Goal: Task Accomplishment & Management: Use online tool/utility

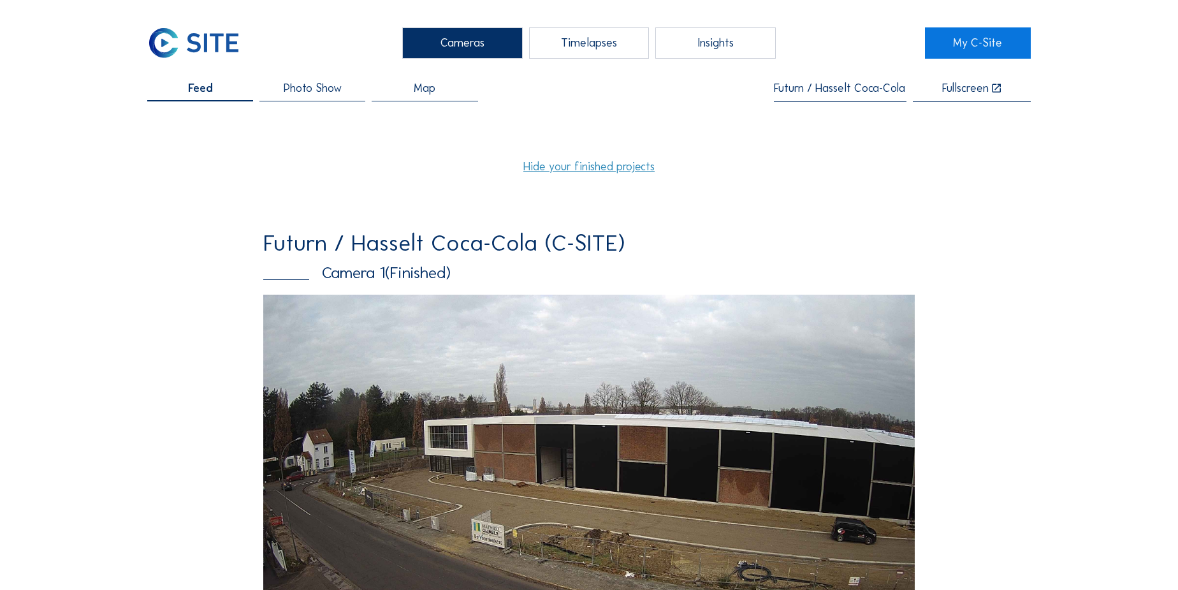
click at [832, 87] on input "Futurn / Hasselt Coca-Cola (C-SITE)" at bounding box center [840, 88] width 133 height 13
click at [829, 112] on div "Nk company / Maldegem KDL" at bounding box center [844, 113] width 108 height 10
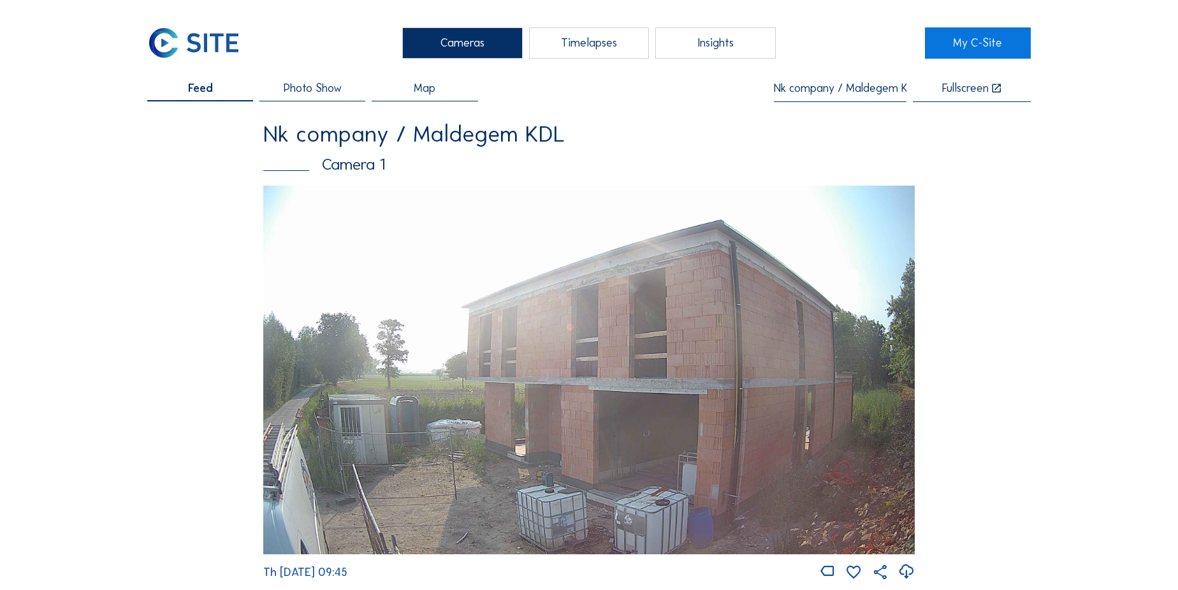
type input "Nk company / Maldegem KDL"
click at [595, 41] on div "Timelapses" at bounding box center [589, 42] width 120 height 31
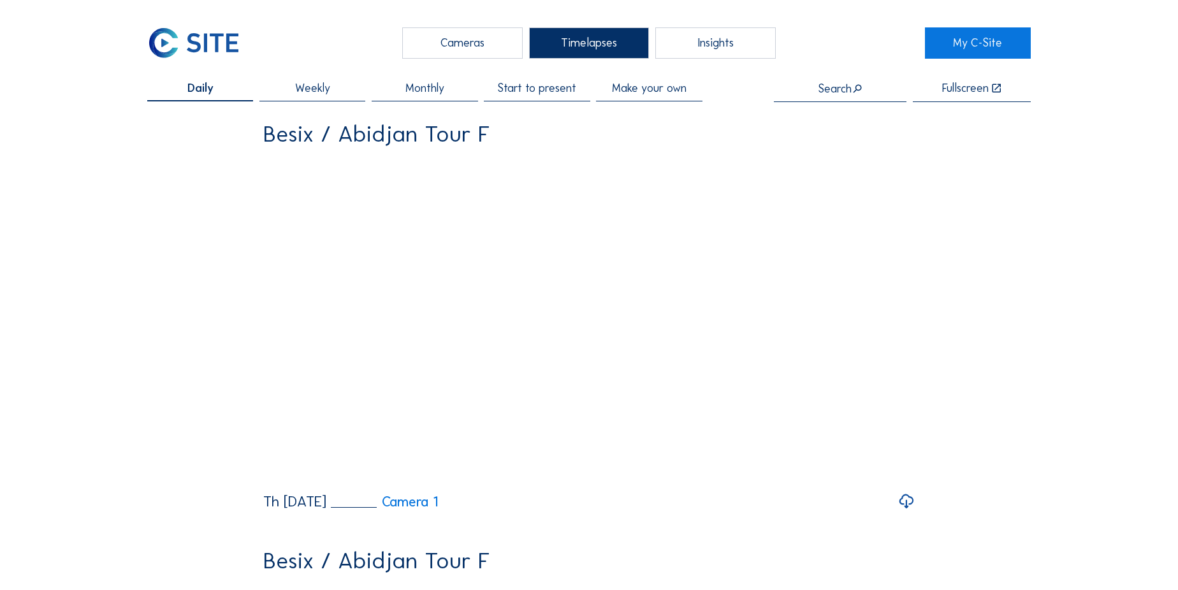
click at [548, 92] on span "Start to present" at bounding box center [536, 87] width 79 height 11
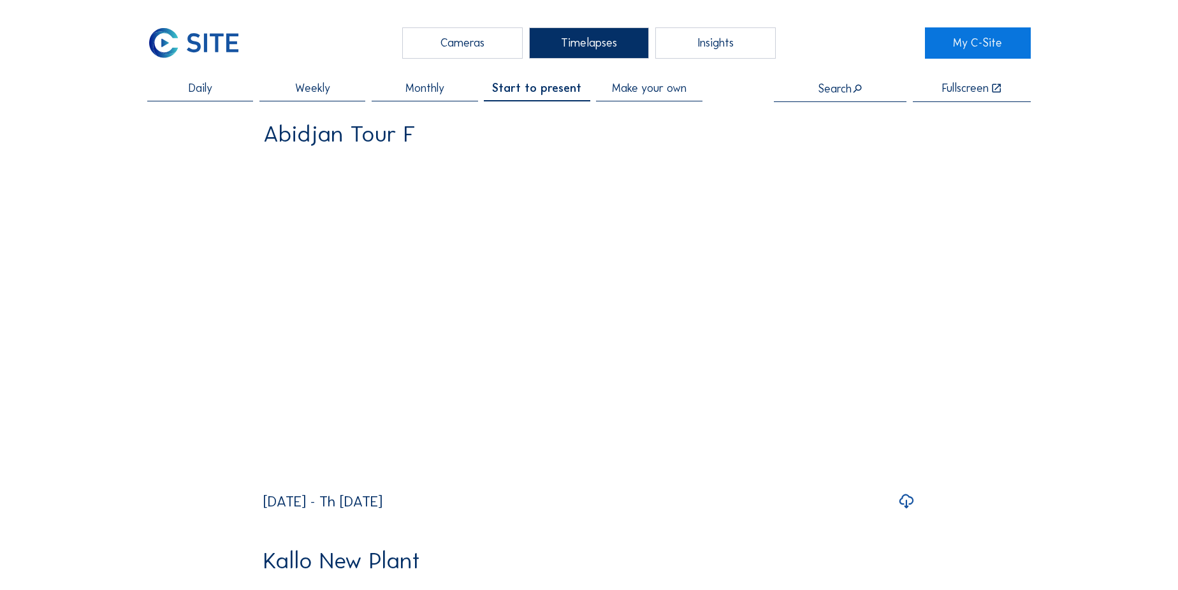
click at [838, 89] on input "text" at bounding box center [840, 88] width 133 height 13
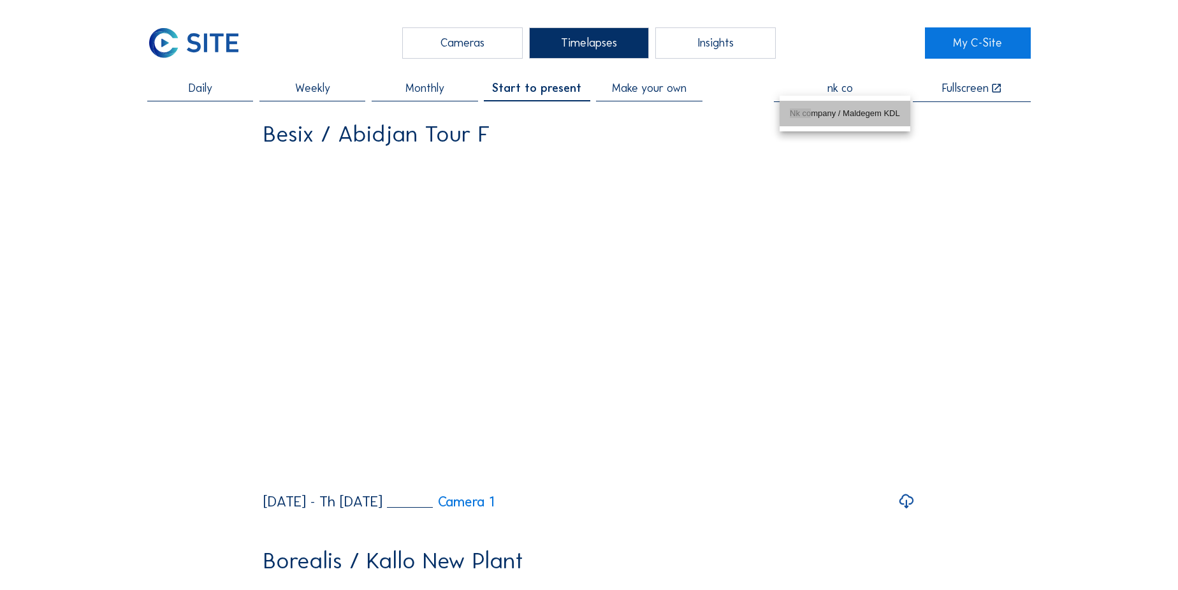
click at [824, 110] on div "Nk co mpany / Maldegem KDL" at bounding box center [845, 113] width 110 height 10
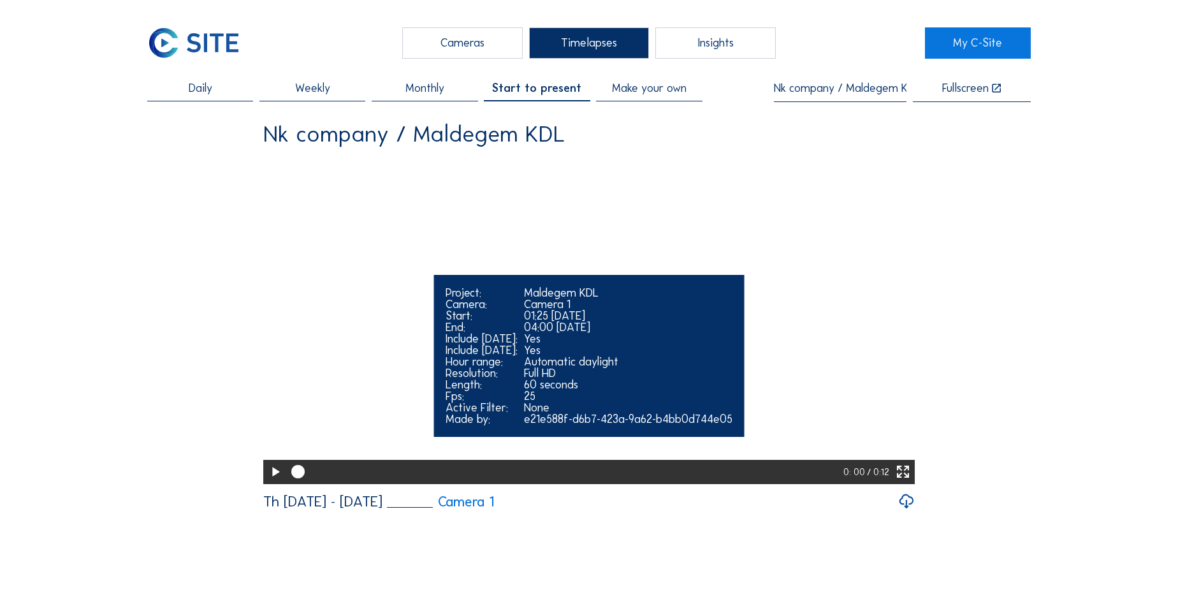
type input "Nk company / Maldegem KDL"
click at [271, 482] on icon at bounding box center [275, 472] width 16 height 20
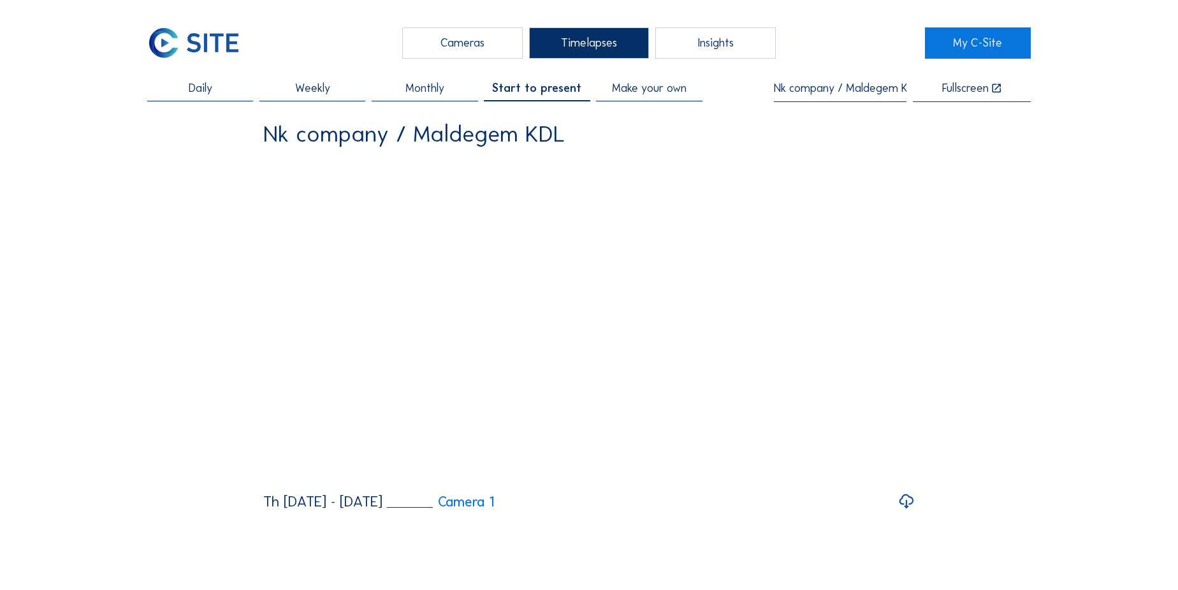
click at [430, 87] on span "Monthly" at bounding box center [424, 87] width 39 height 11
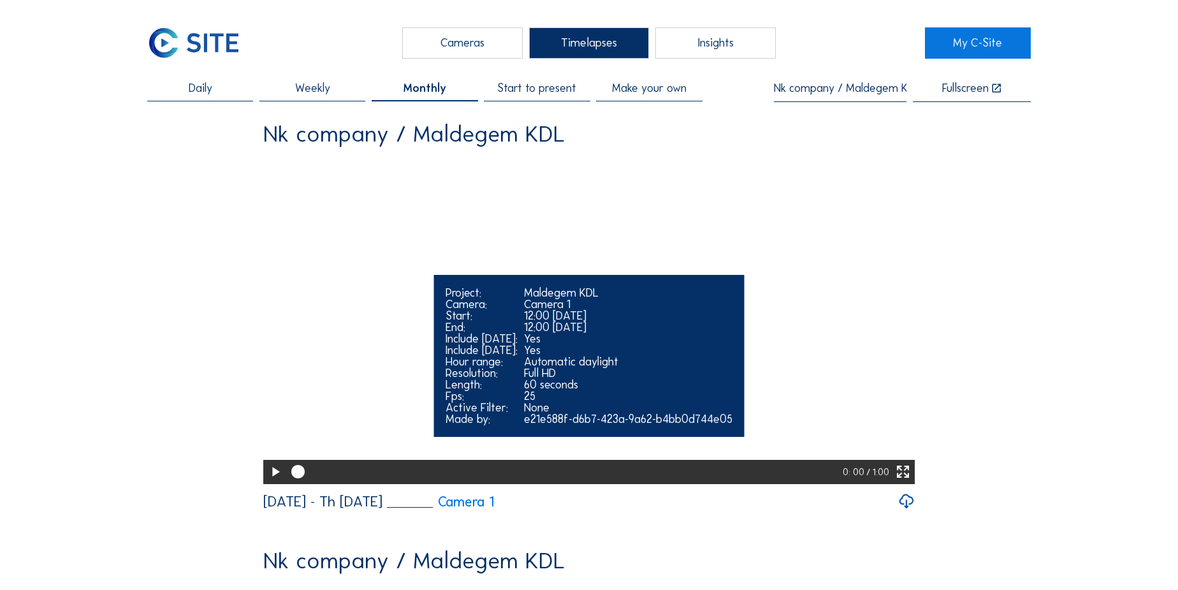
click at [268, 482] on icon at bounding box center [275, 472] width 16 height 20
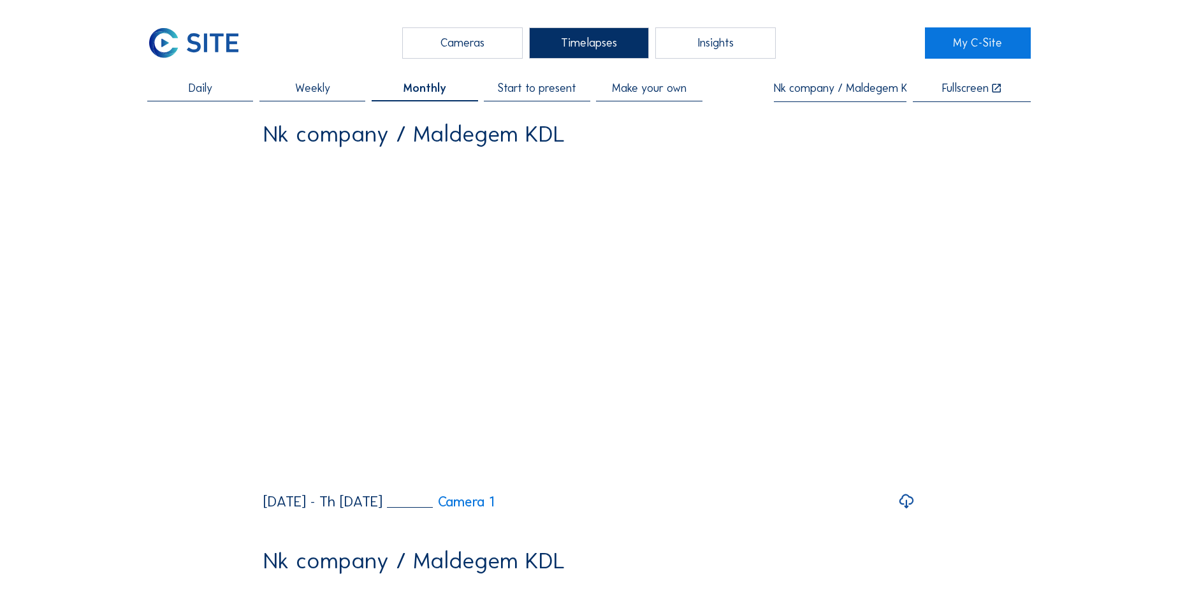
click at [654, 87] on span "Make your own" at bounding box center [649, 87] width 75 height 11
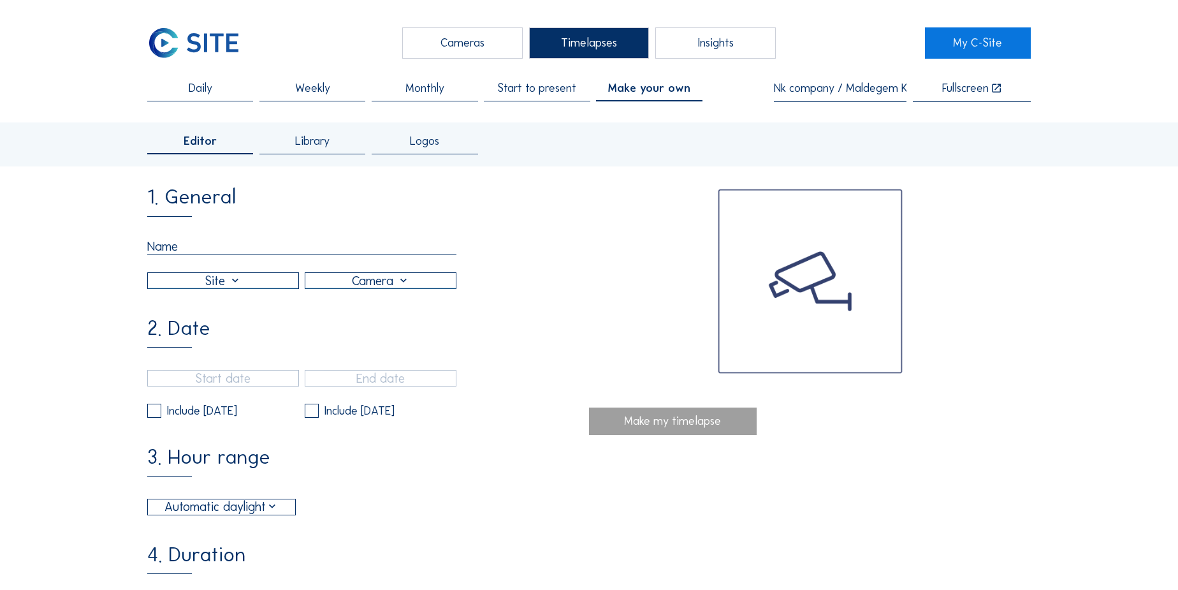
click at [161, 245] on input "text" at bounding box center [301, 246] width 309 height 16
type input "KDL"
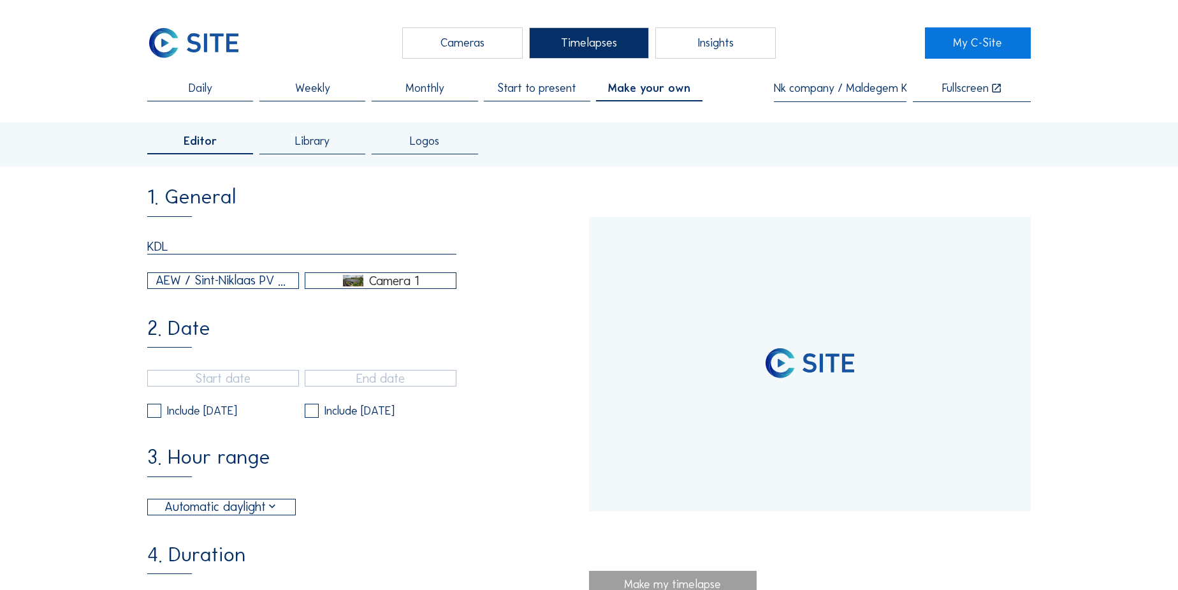
type input "[DATE] 15:40"
type input "[DATE] 15:55"
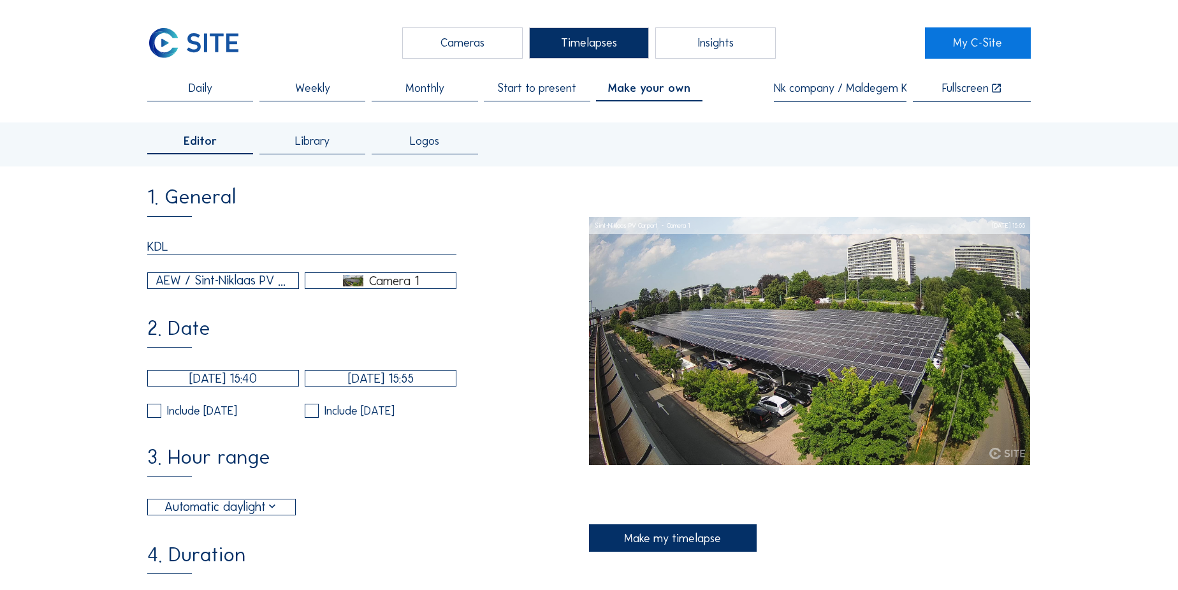
type input "KDL"
click at [197, 284] on div "AEW / Sint-Niklaas PV Carport" at bounding box center [223, 280] width 135 height 19
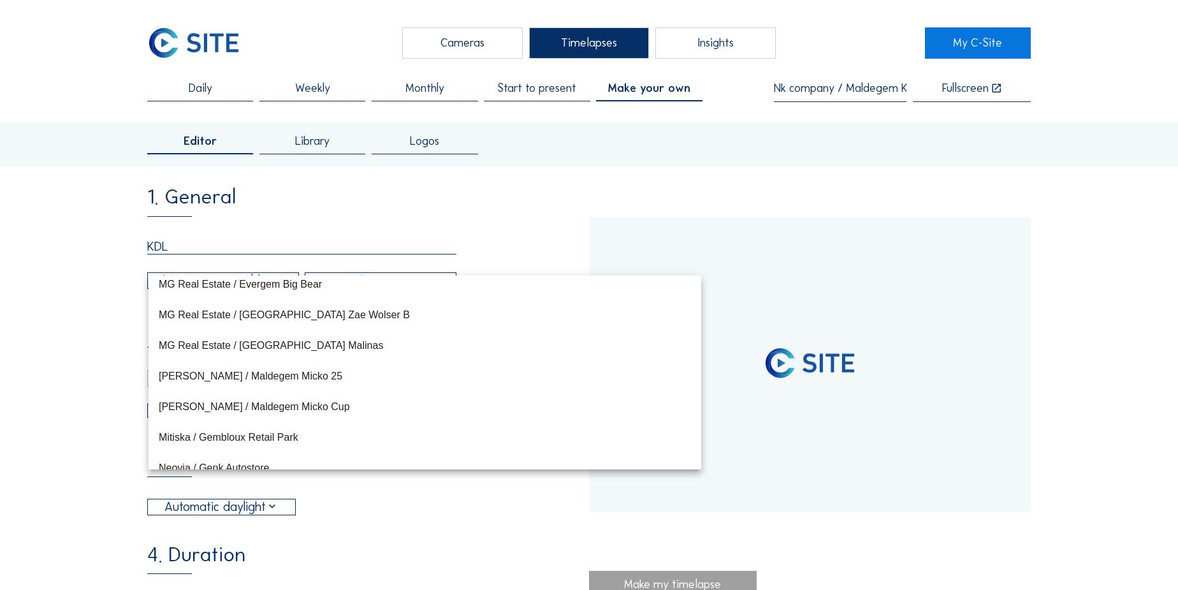
scroll to position [8684, 0]
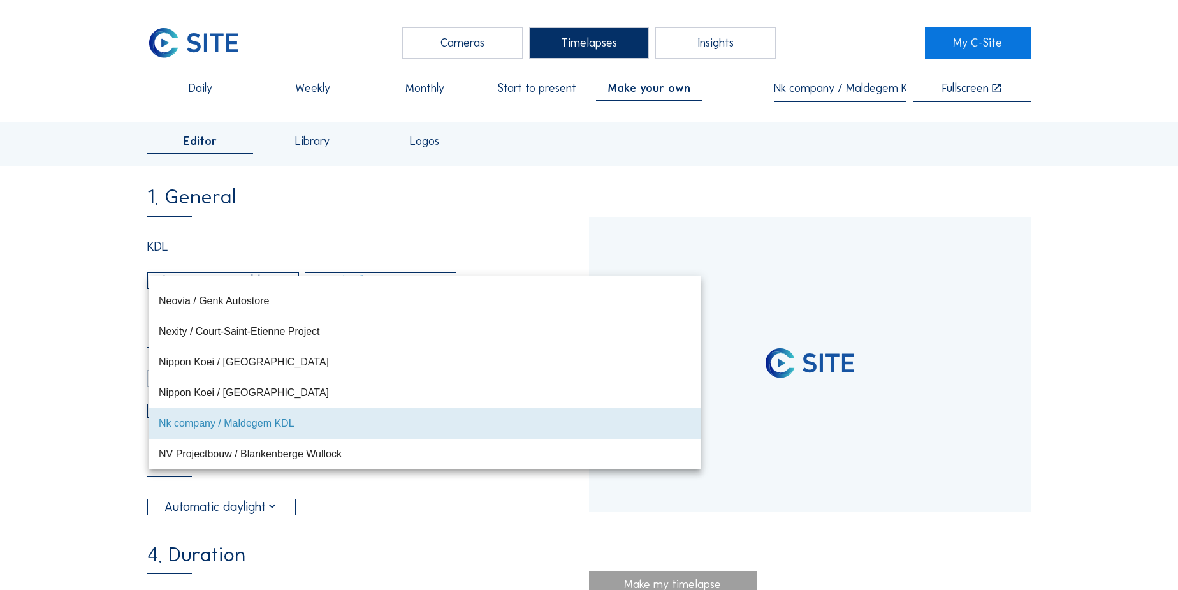
type input "[DATE] 15:55"
type input "[DATE] 13:25"
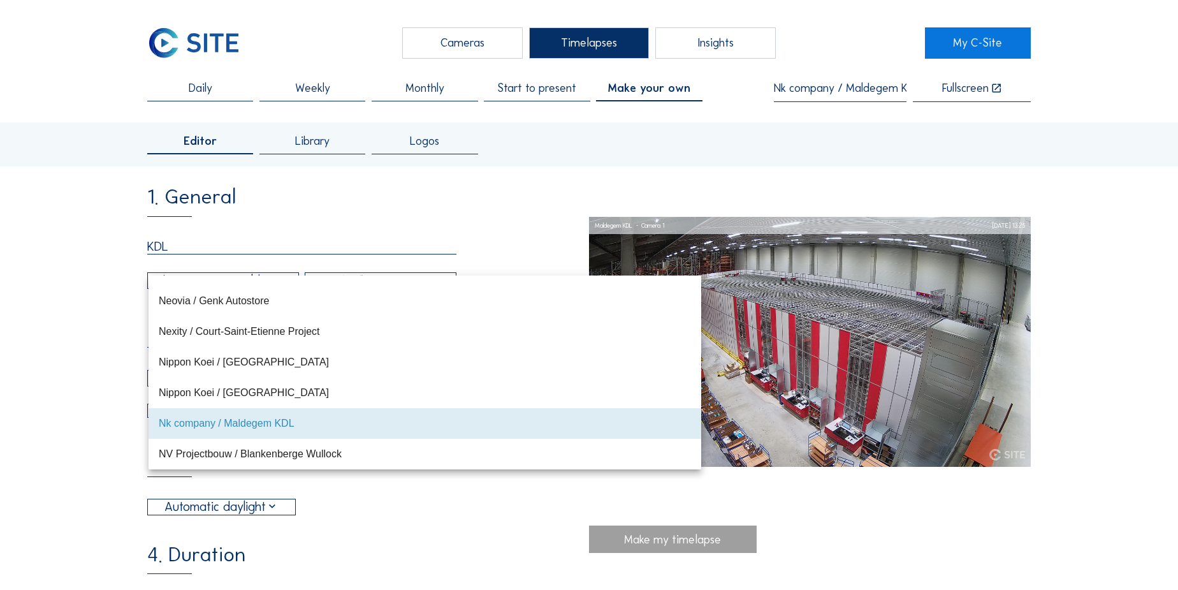
type input "[DATE] 13:25"
type input "[DATE] 09:45"
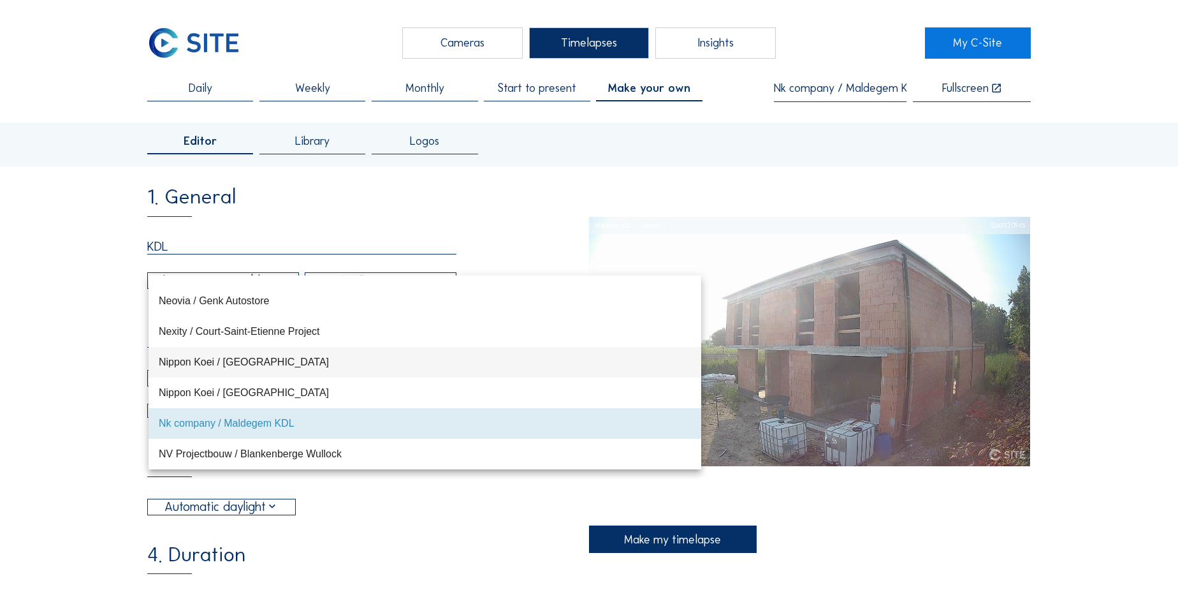
type input "60"
click at [209, 414] on div "Nk company / Maldegem KDL" at bounding box center [425, 422] width 532 height 27
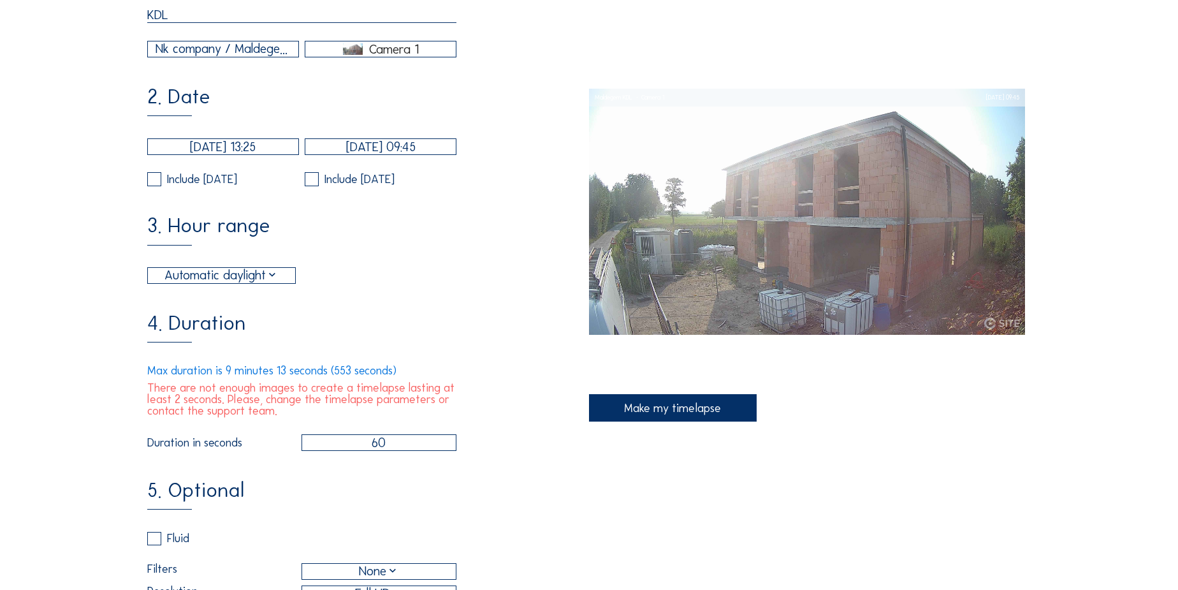
scroll to position [115, 0]
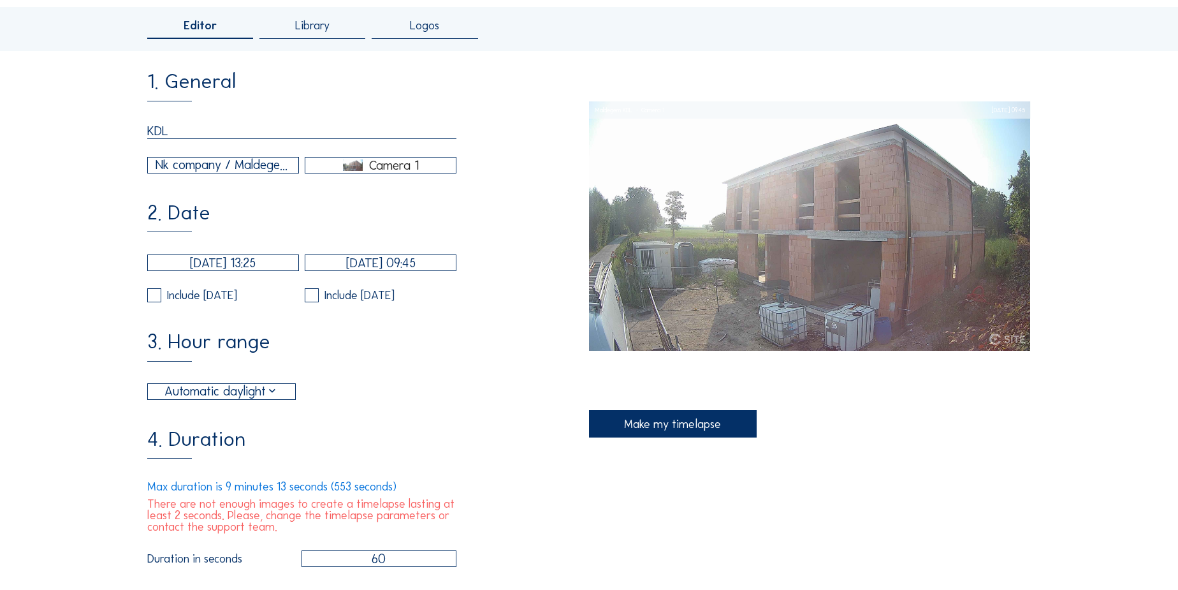
click at [256, 165] on div "Nk company / Maldegem KDL" at bounding box center [223, 165] width 135 height 19
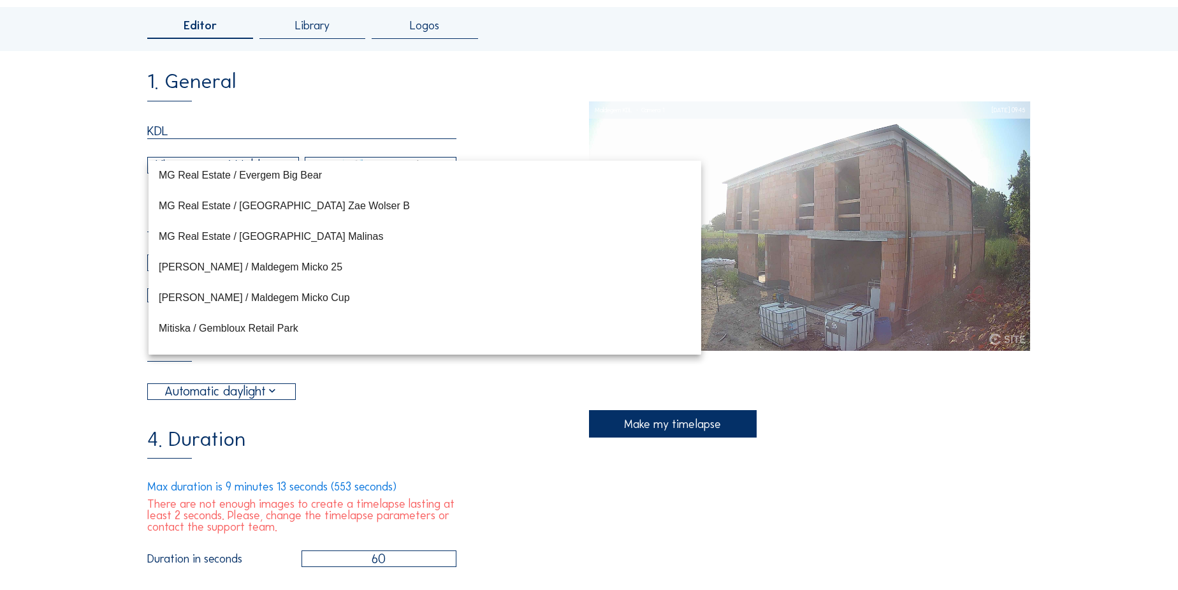
scroll to position [8336, 0]
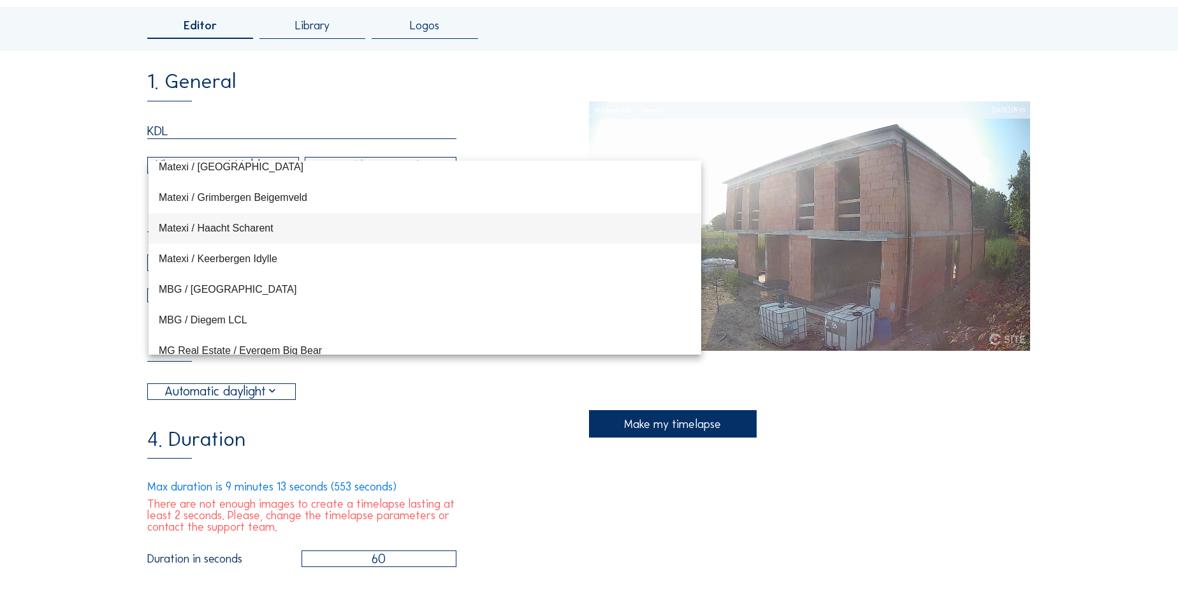
click at [273, 216] on div "Matexi / Haacht Scharent" at bounding box center [425, 227] width 532 height 27
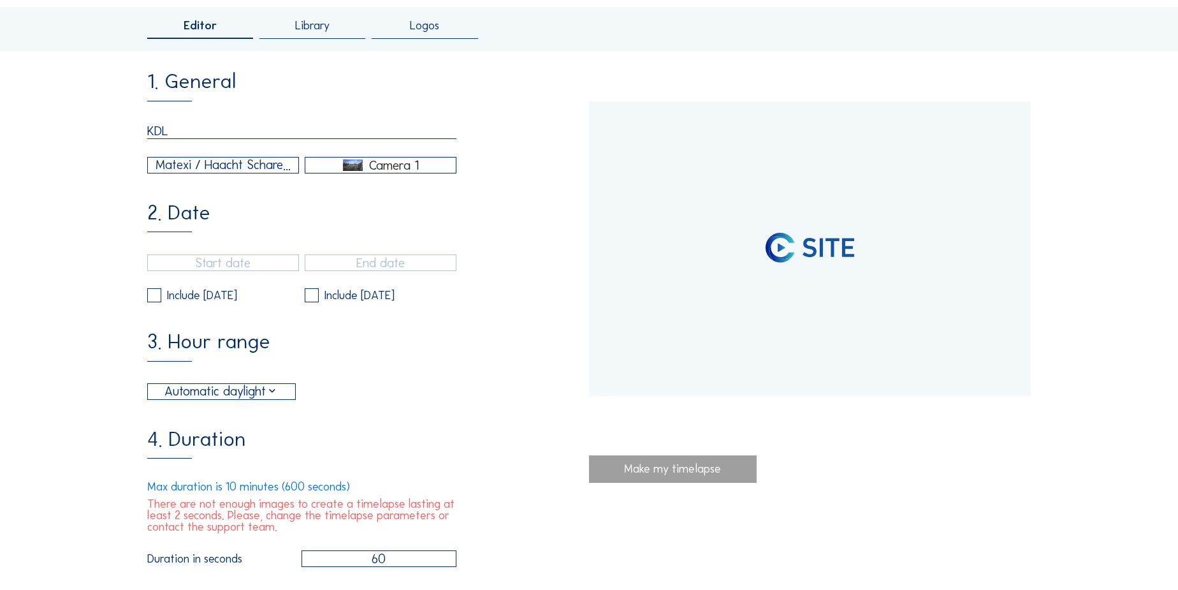
type input "[DATE] 13:35"
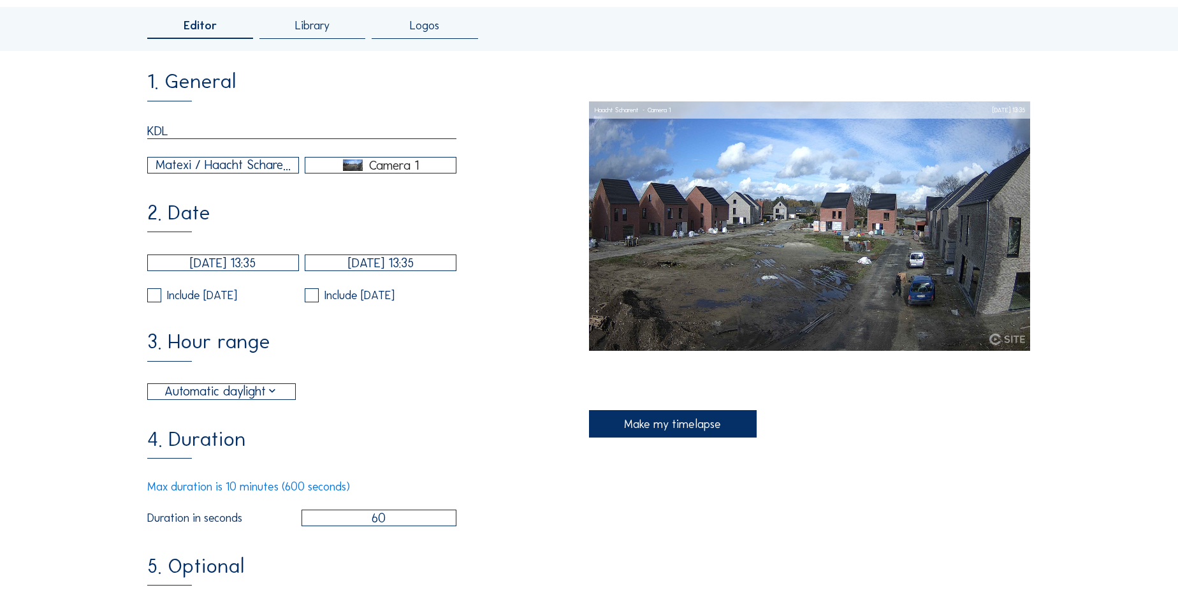
click at [252, 163] on div "Matexi / Haacht Scharent" at bounding box center [223, 165] width 135 height 19
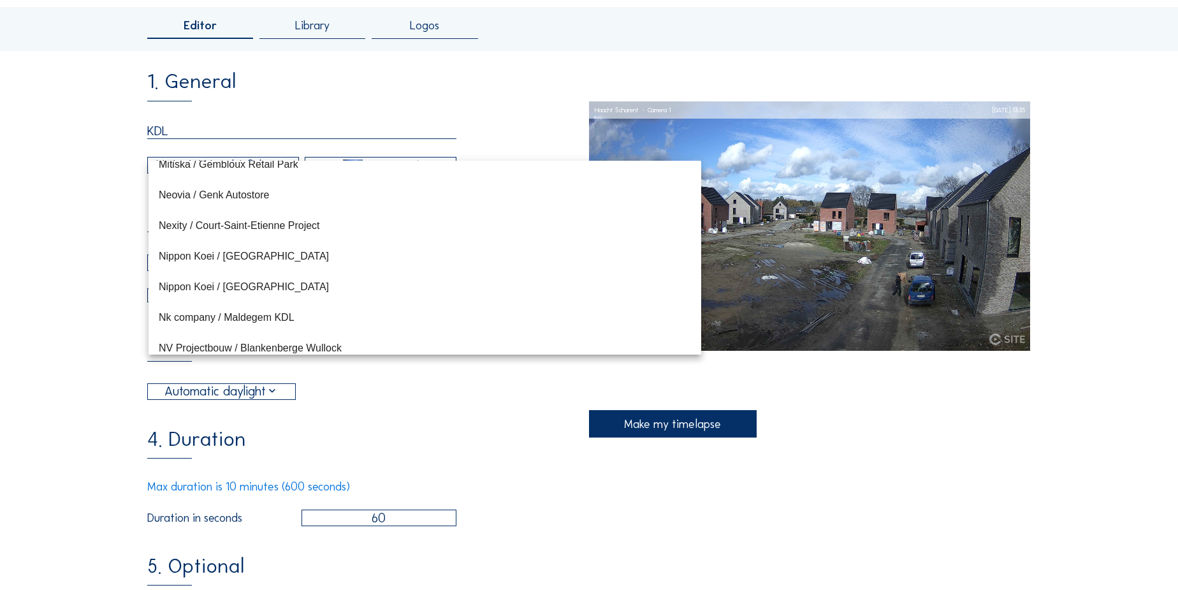
scroll to position [8684, 0]
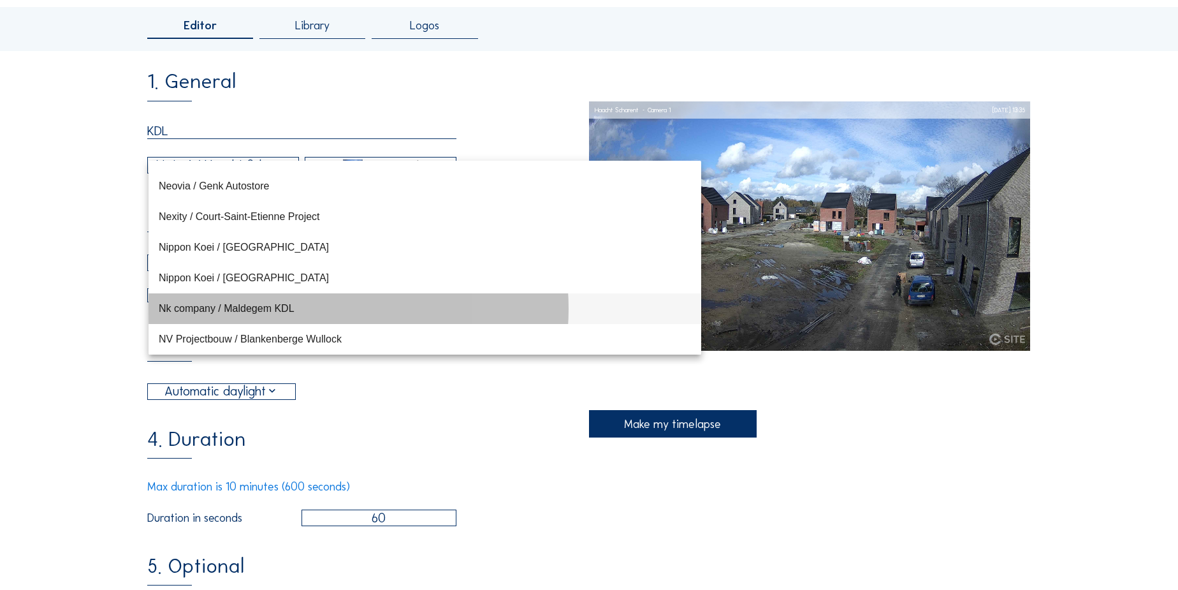
click at [217, 306] on div "Nk company / Maldegem KDL" at bounding box center [425, 308] width 532 height 12
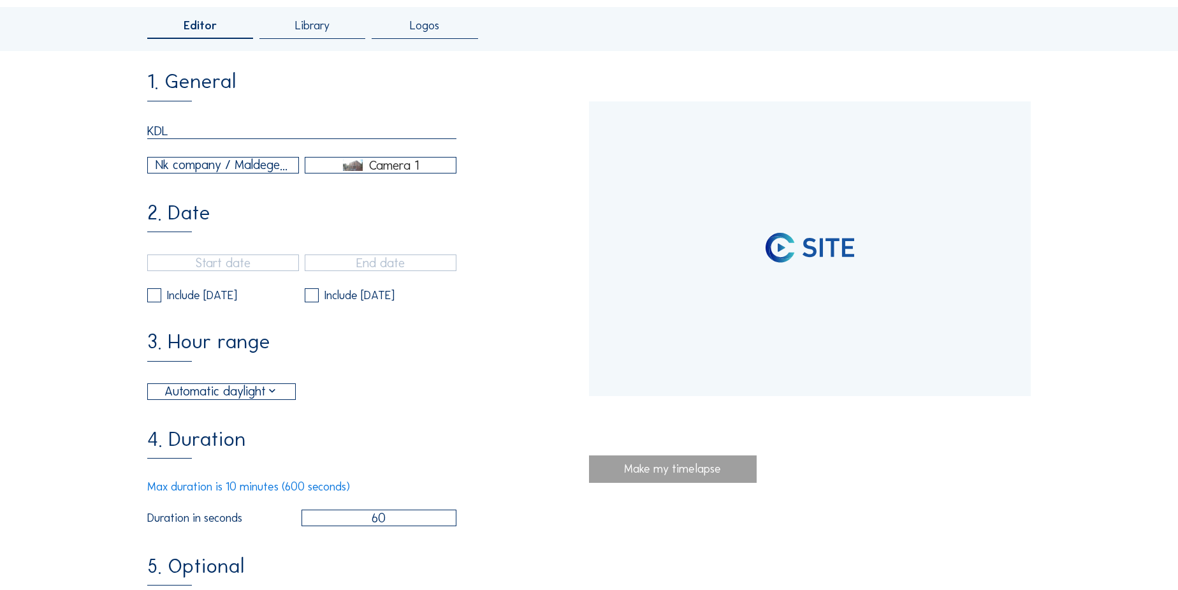
type input "[DATE] 13:25"
type input "[DATE] 09:45"
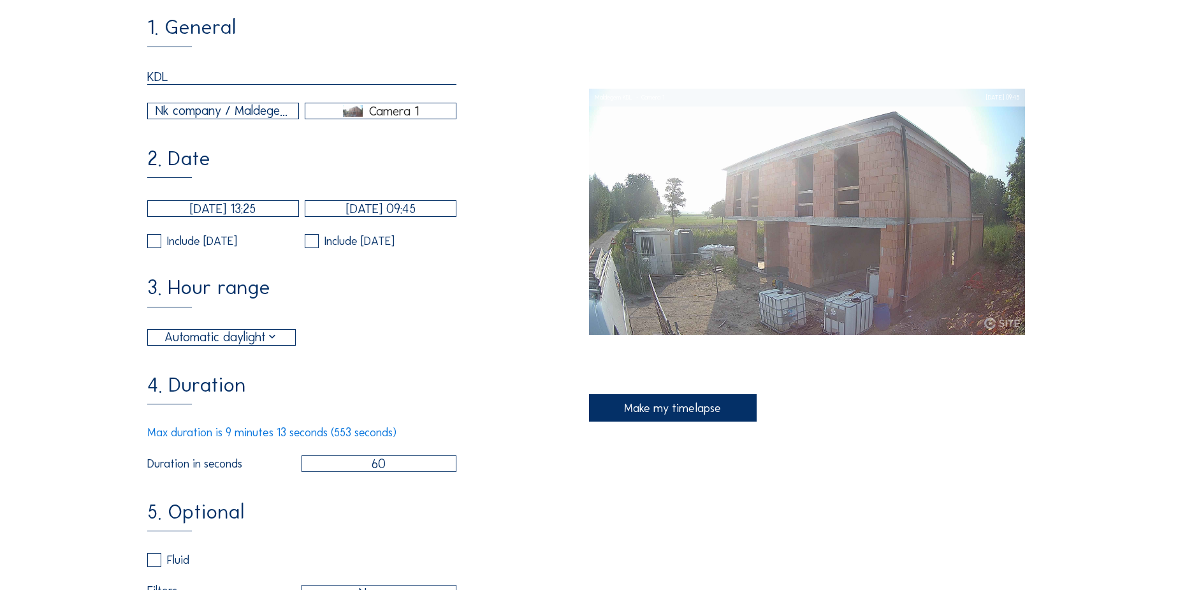
scroll to position [231, 0]
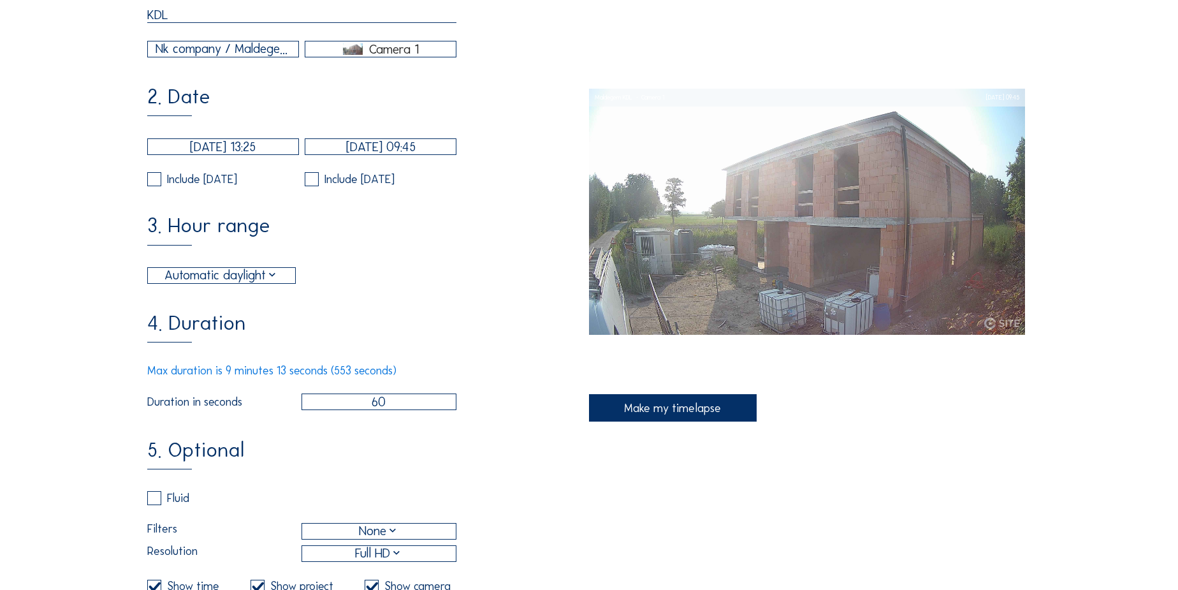
click at [368, 410] on input "60" at bounding box center [379, 401] width 156 height 17
type input "100"
click at [352, 452] on div "5. Optional Fluid Filters None Resolution Full HD Show time Show project Show c…" at bounding box center [368, 563] width 442 height 247
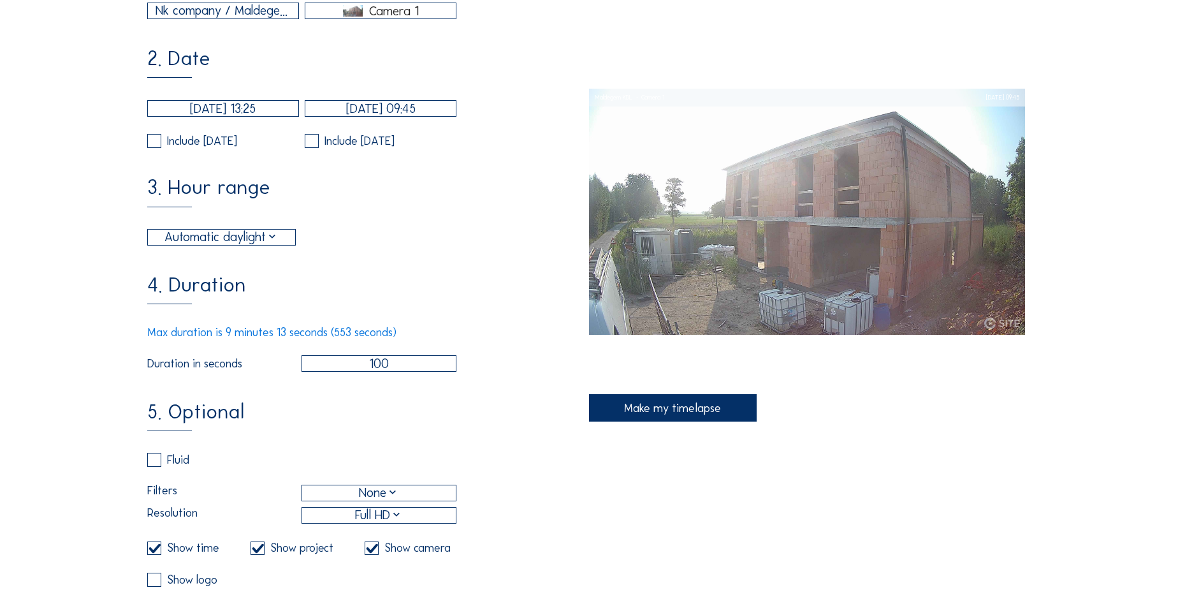
scroll to position [289, 0]
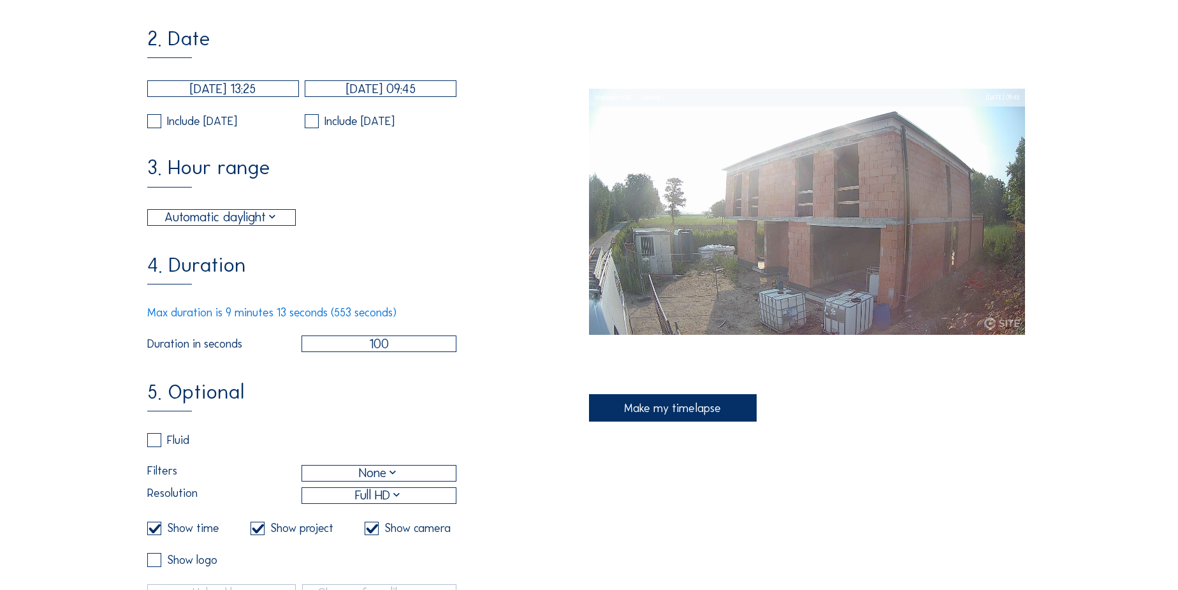
click at [157, 447] on label at bounding box center [154, 440] width 14 height 14
click at [156, 444] on input "checkbox" at bounding box center [151, 440] width 8 height 8
checkbox input "true"
checkbox input "false"
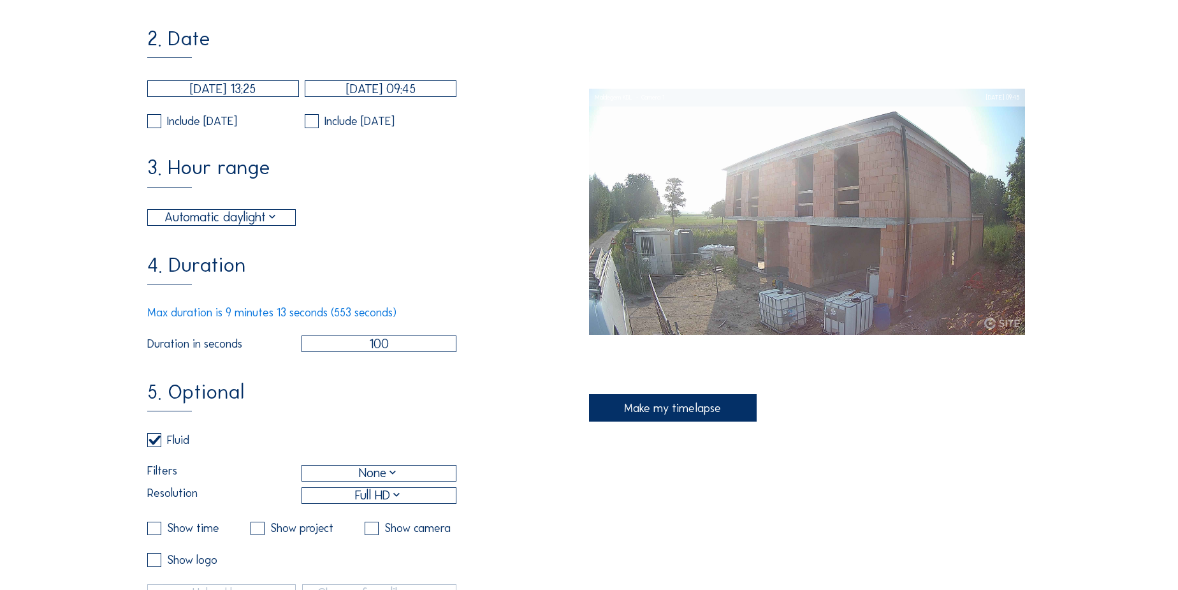
checkbox input "false"
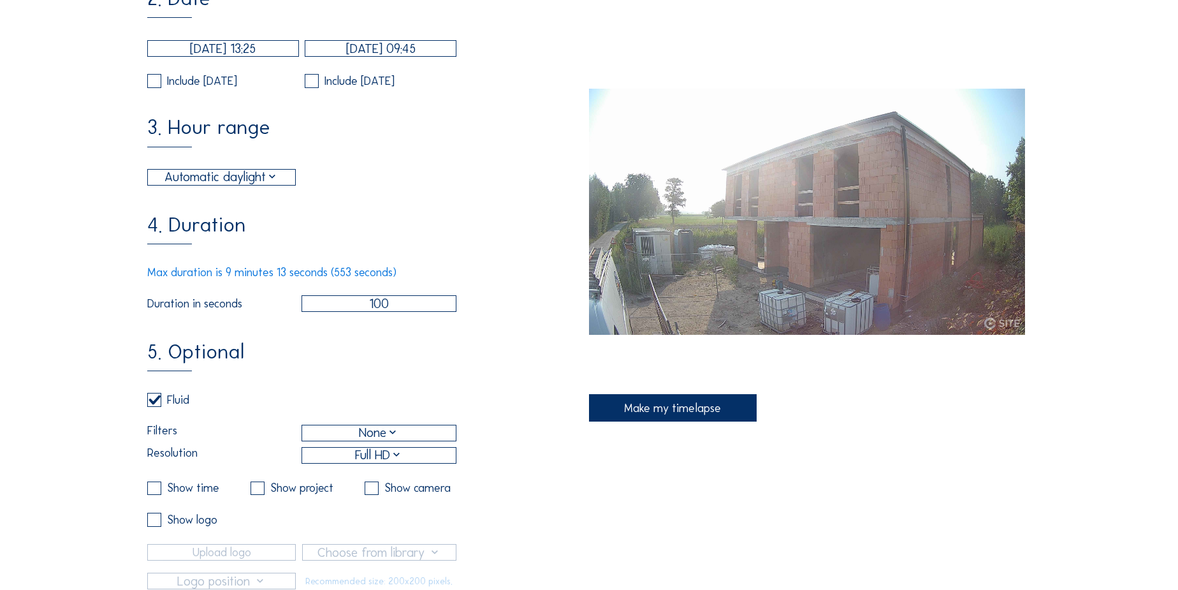
scroll to position [347, 0]
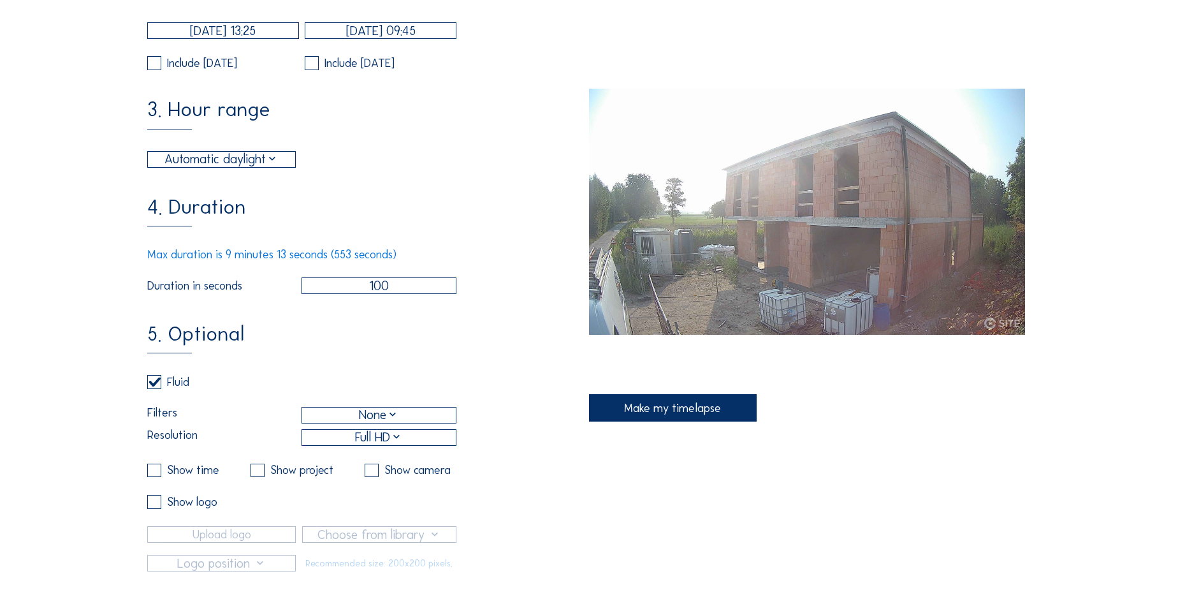
click at [339, 423] on div "None" at bounding box center [379, 414] width 154 height 15
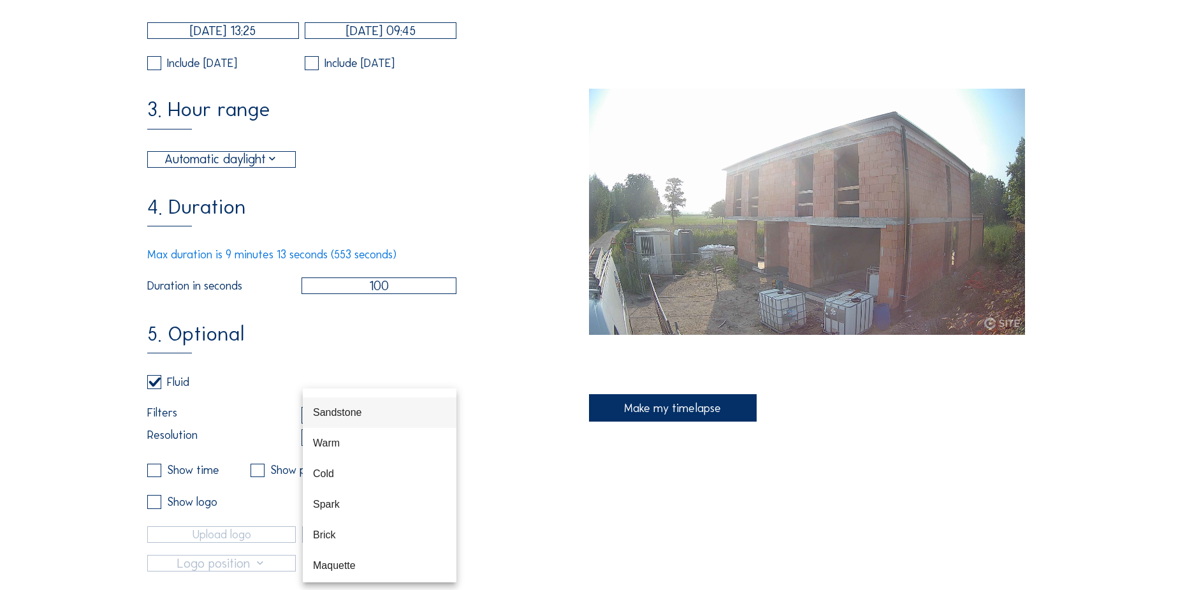
scroll to position [61, 0]
click at [319, 530] on div "Brick" at bounding box center [379, 531] width 133 height 12
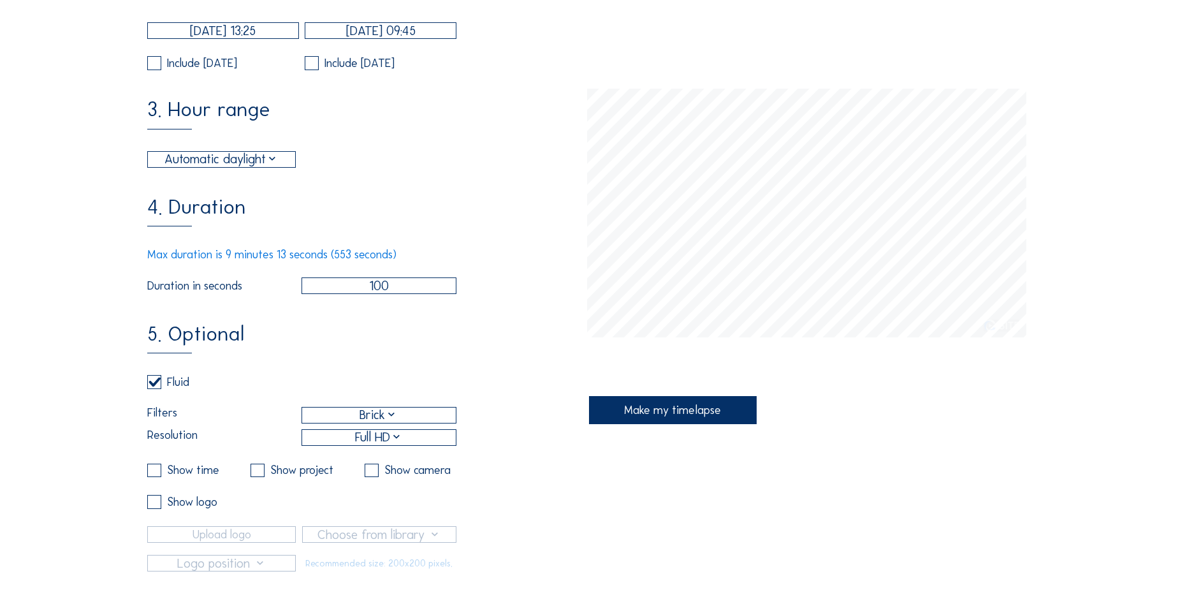
scroll to position [463, 0]
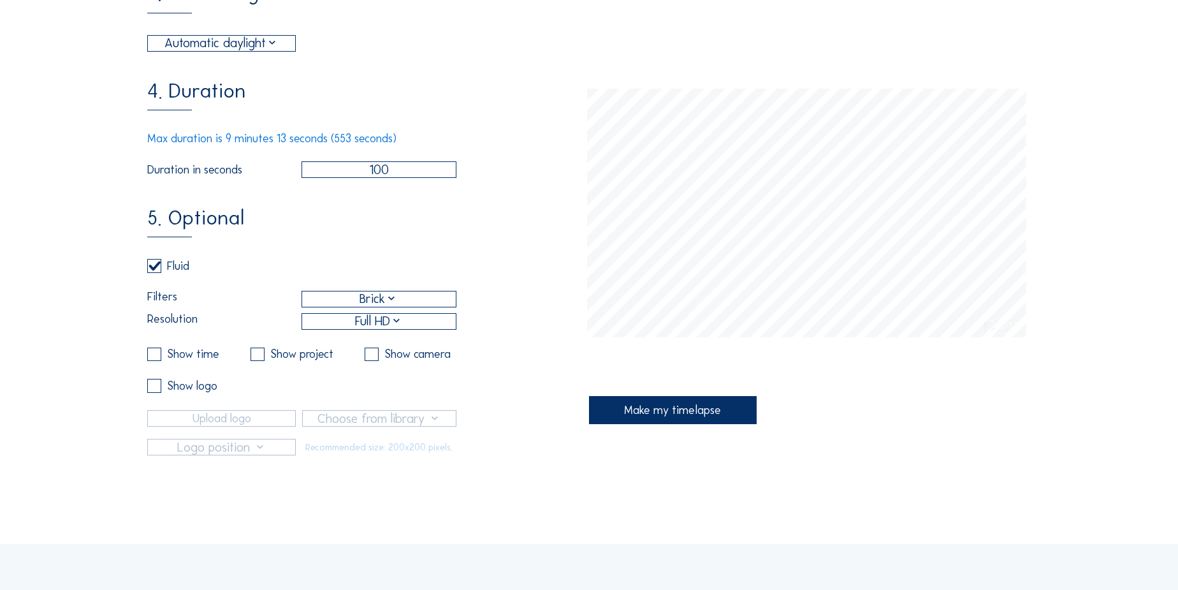
click at [643, 412] on div "Make my timelapse" at bounding box center [673, 409] width 168 height 27
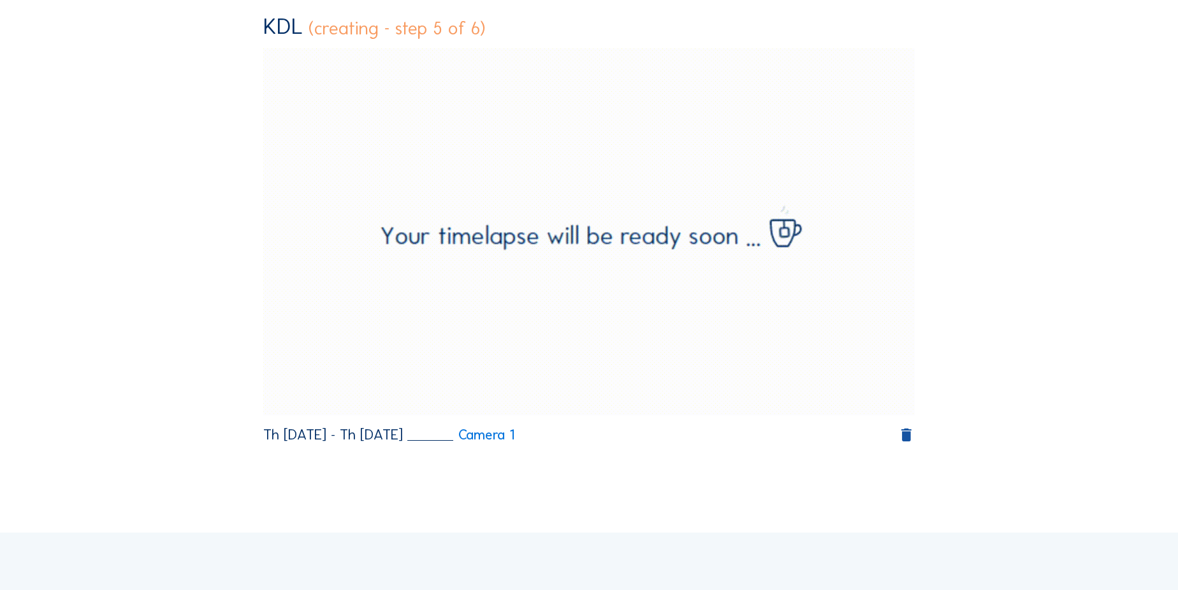
scroll to position [57, 0]
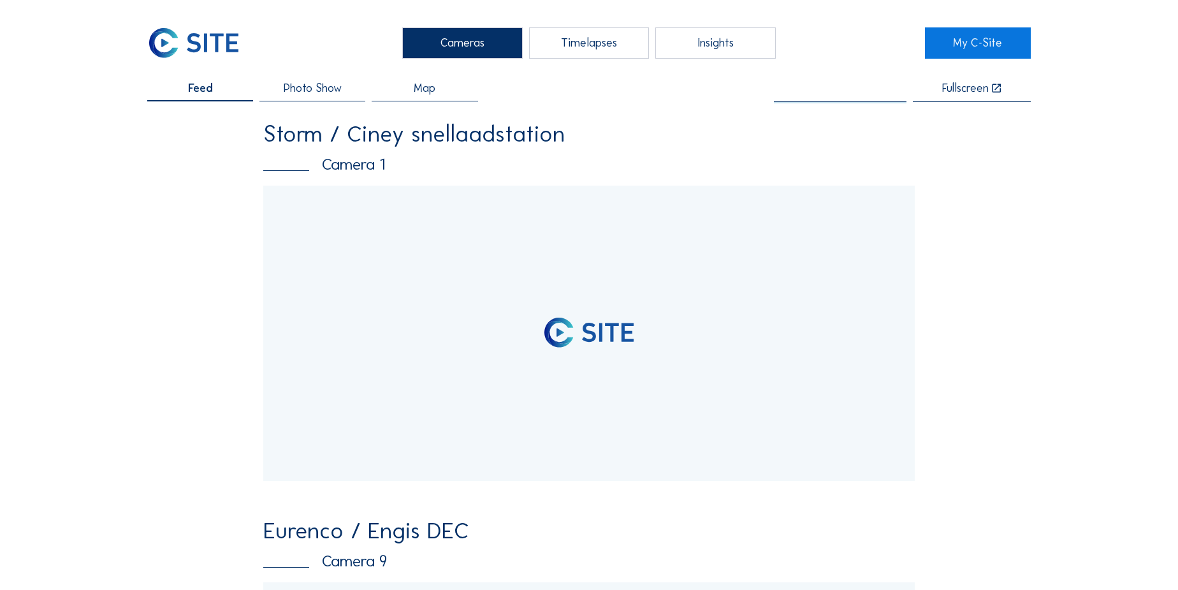
click at [836, 92] on input "text" at bounding box center [840, 88] width 133 height 13
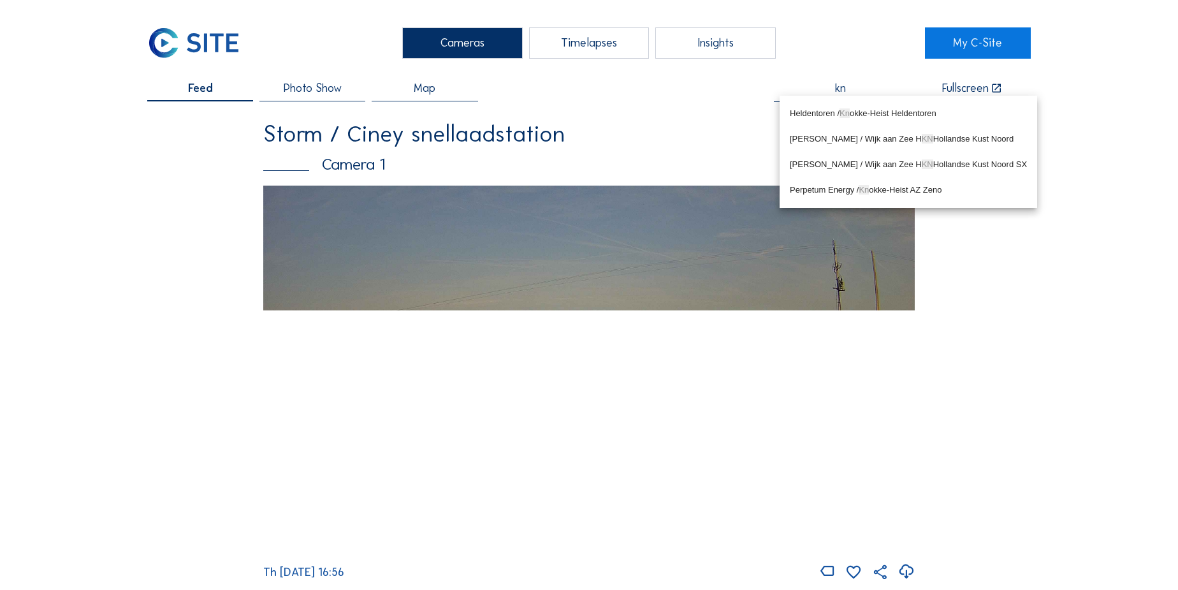
type input "k"
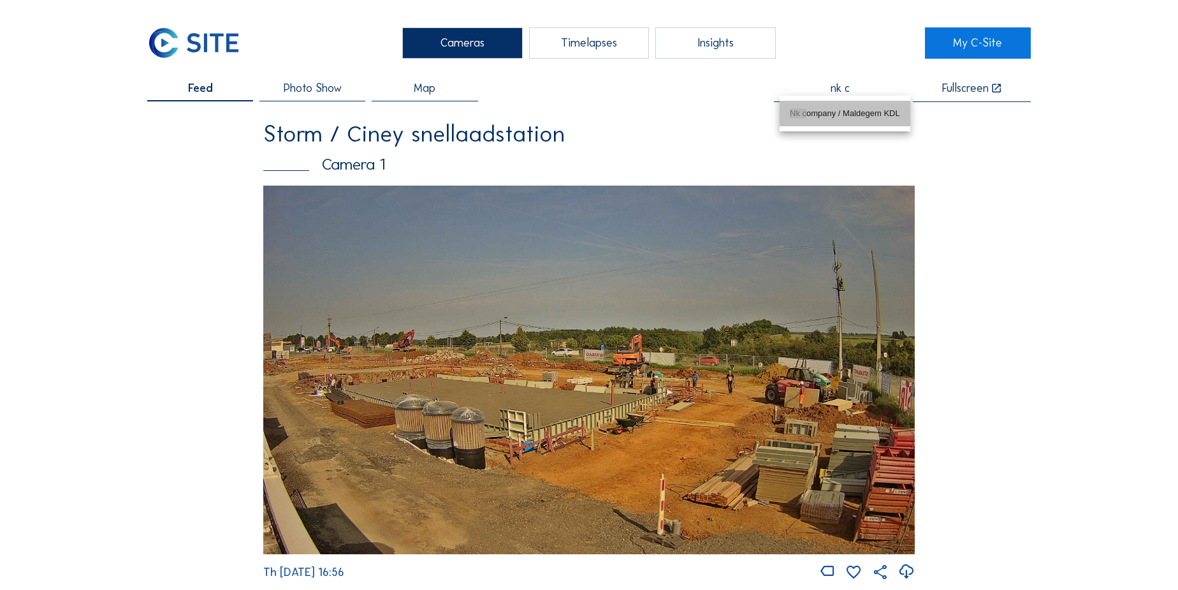
click at [861, 112] on div "Nk c ompany / Maldegem KDL" at bounding box center [845, 113] width 110 height 10
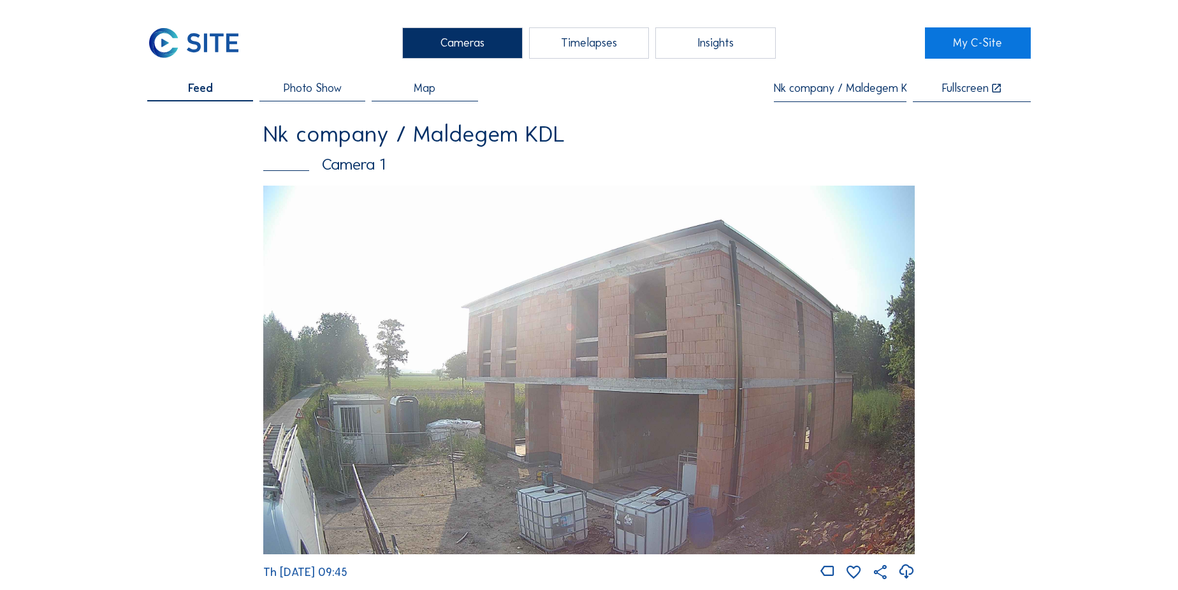
type input "Nk company / Maldegem KDL"
click at [360, 251] on img at bounding box center [588, 369] width 651 height 368
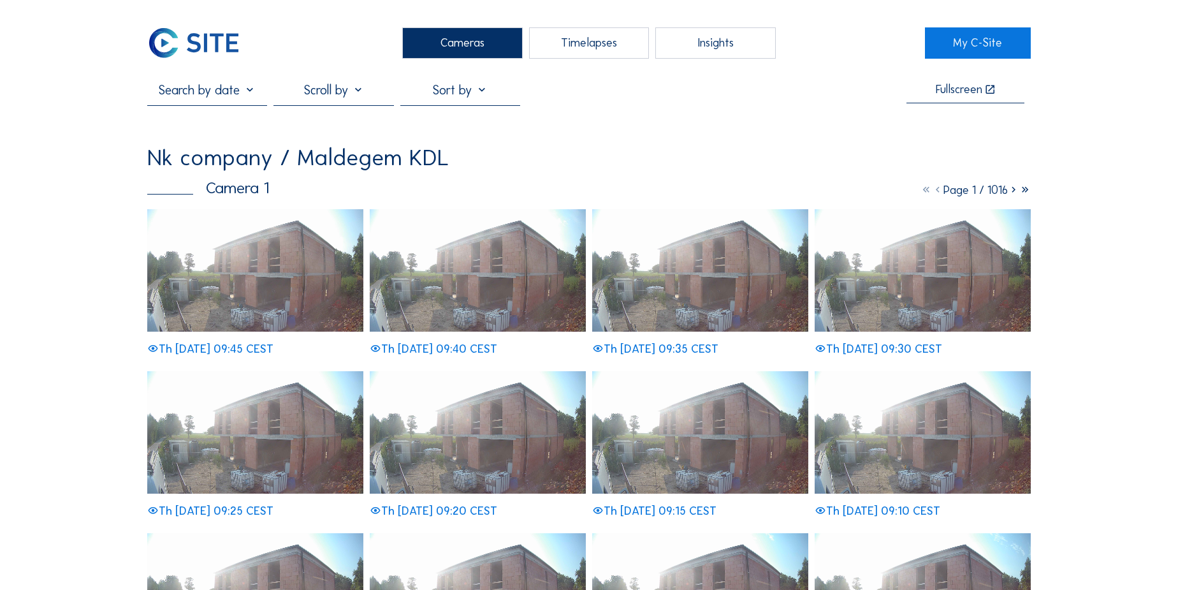
click at [1025, 189] on icon at bounding box center [1024, 190] width 11 height 14
